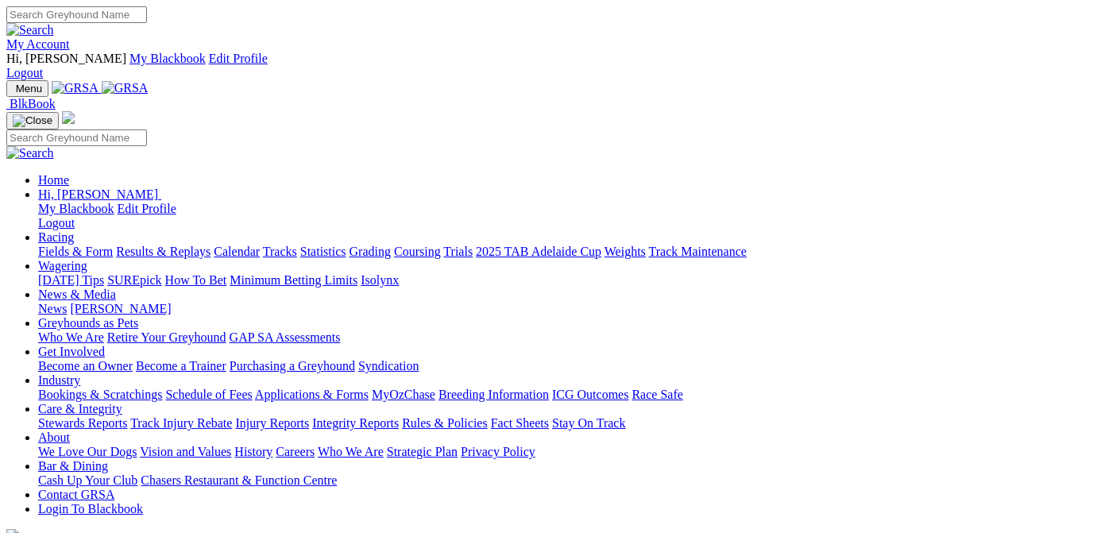
click at [199, 245] on link "Results & Replays" at bounding box center [163, 252] width 95 height 14
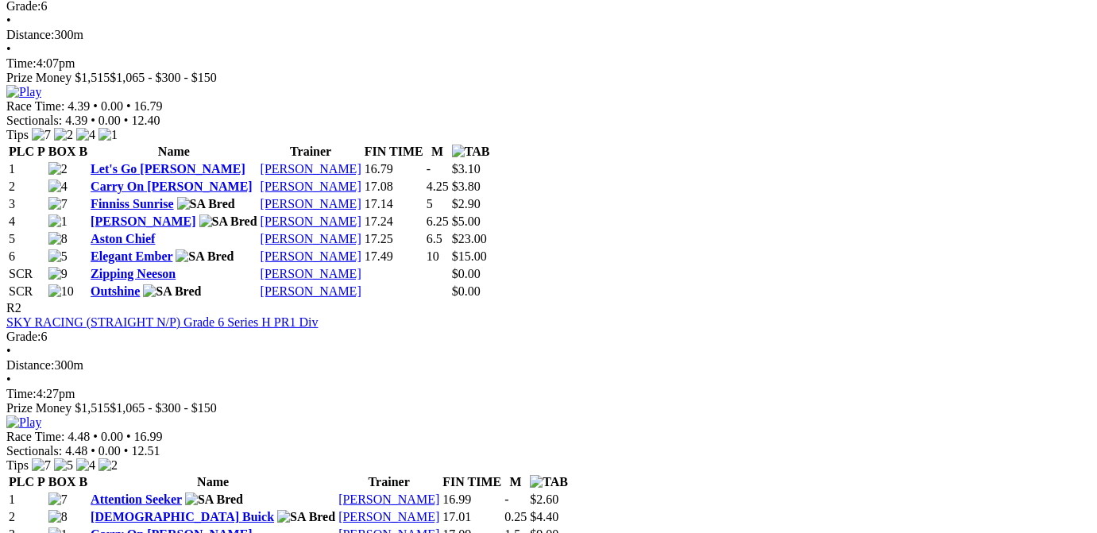
scroll to position [799, 0]
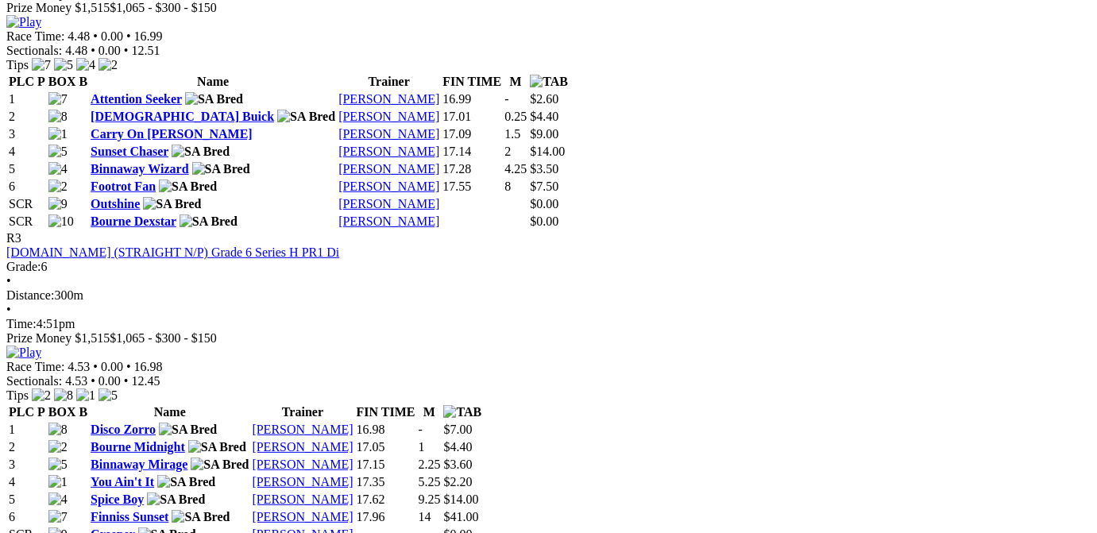
scroll to position [1679, 0]
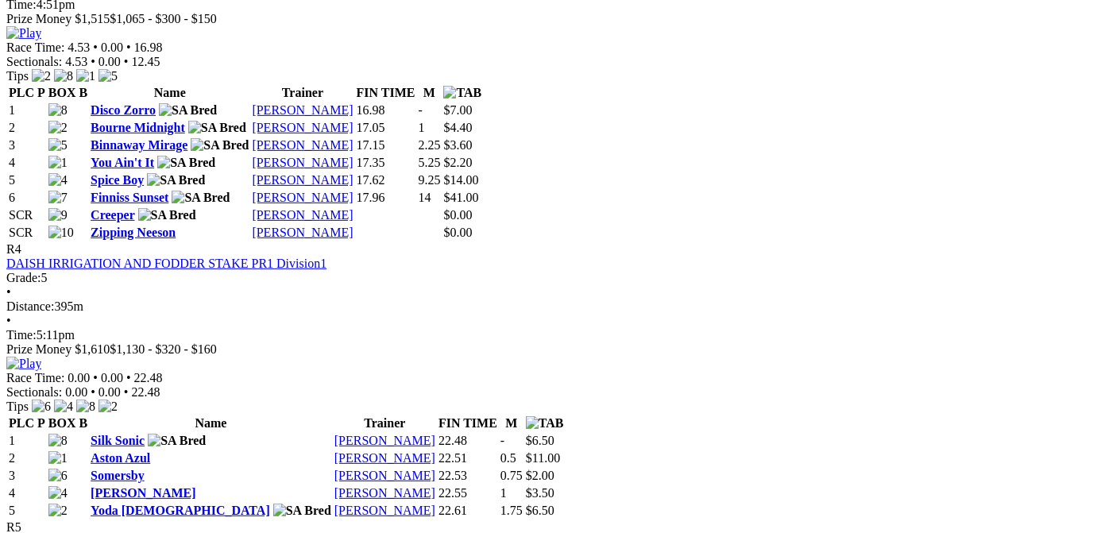
scroll to position [1679, 0]
